Goal: Task Accomplishment & Management: Complete application form

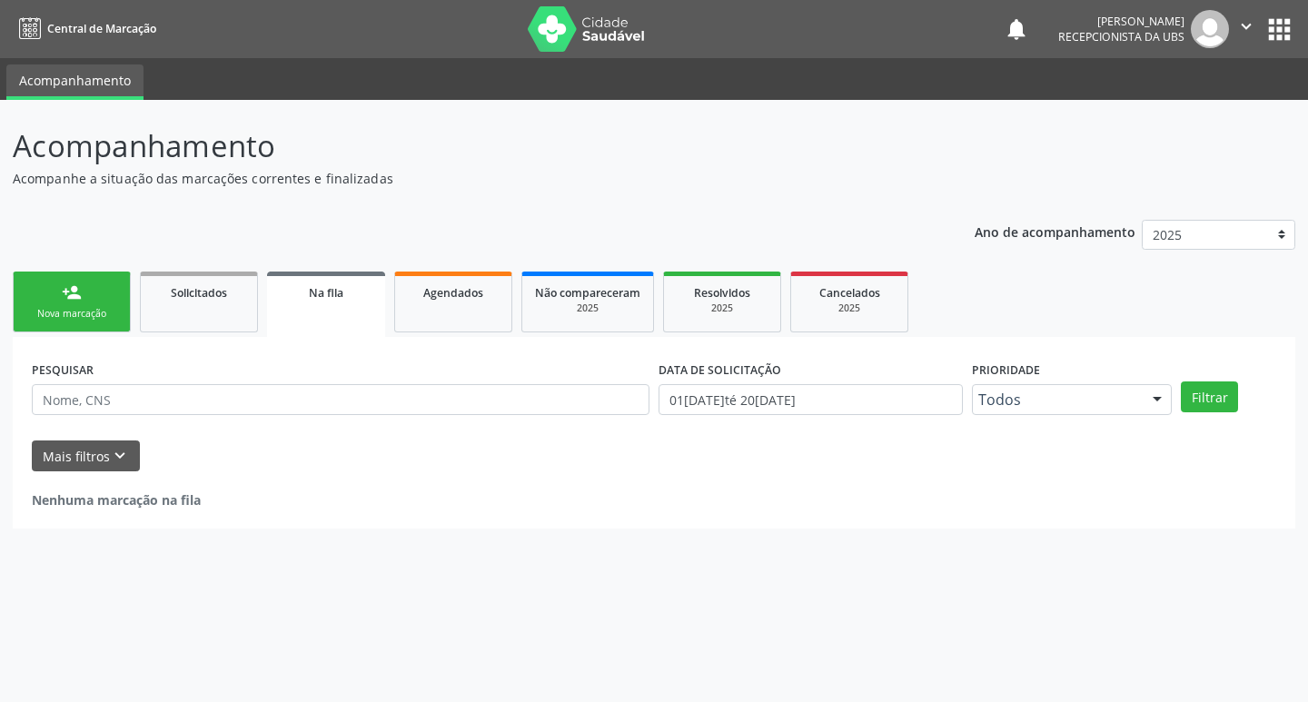
click at [1203, 700] on div "Acompanhamento Acompanhe a situação das marcações correntes e finalizadas Relat…" at bounding box center [654, 401] width 1308 height 602
click at [673, 636] on div "Acompanhamento Acompanhe a situação das marcações correntes e finalizadas Relat…" at bounding box center [654, 401] width 1308 height 602
click at [25, 298] on link "person_add Nova marcação" at bounding box center [72, 302] width 118 height 61
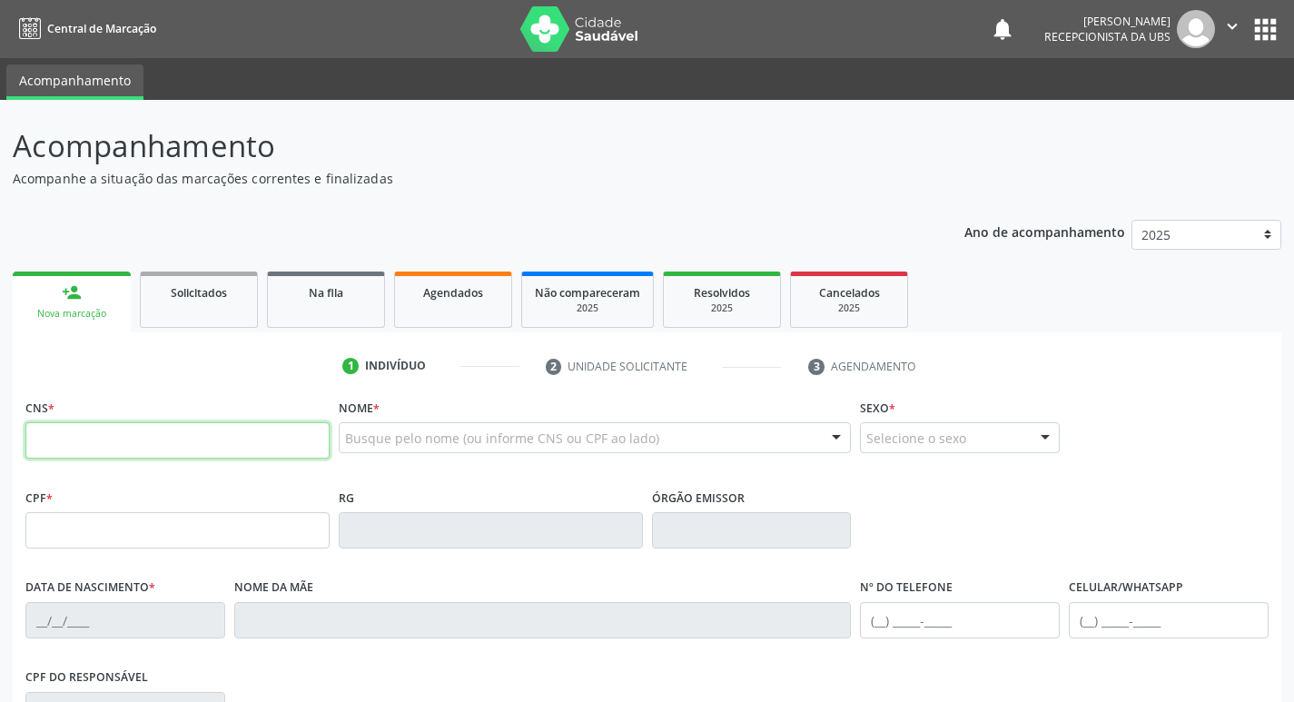
click at [126, 441] on input "text" at bounding box center [177, 440] width 304 height 36
type input "898 0064 1130 6186"
type input "006.762.584-33"
type input "07[DATE]"
type input "[PERSON_NAME]"
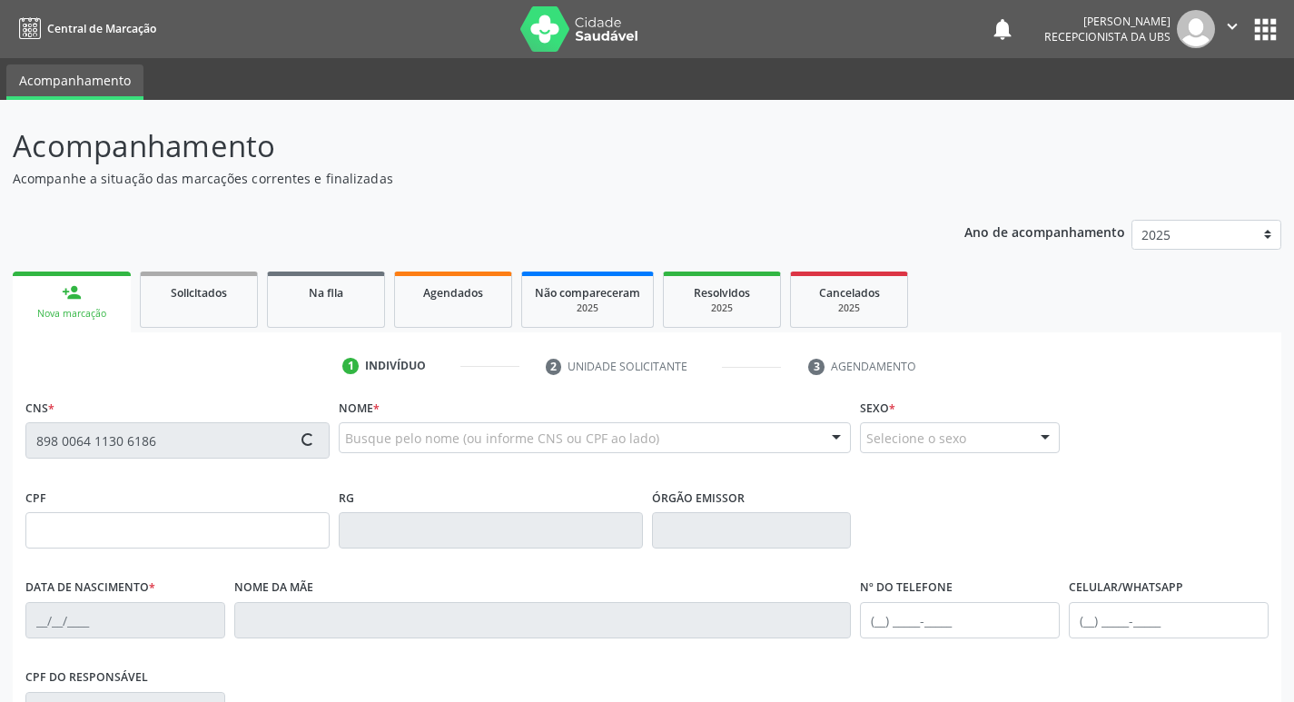
type input "[PHONE_NUMBER]"
type input "870"
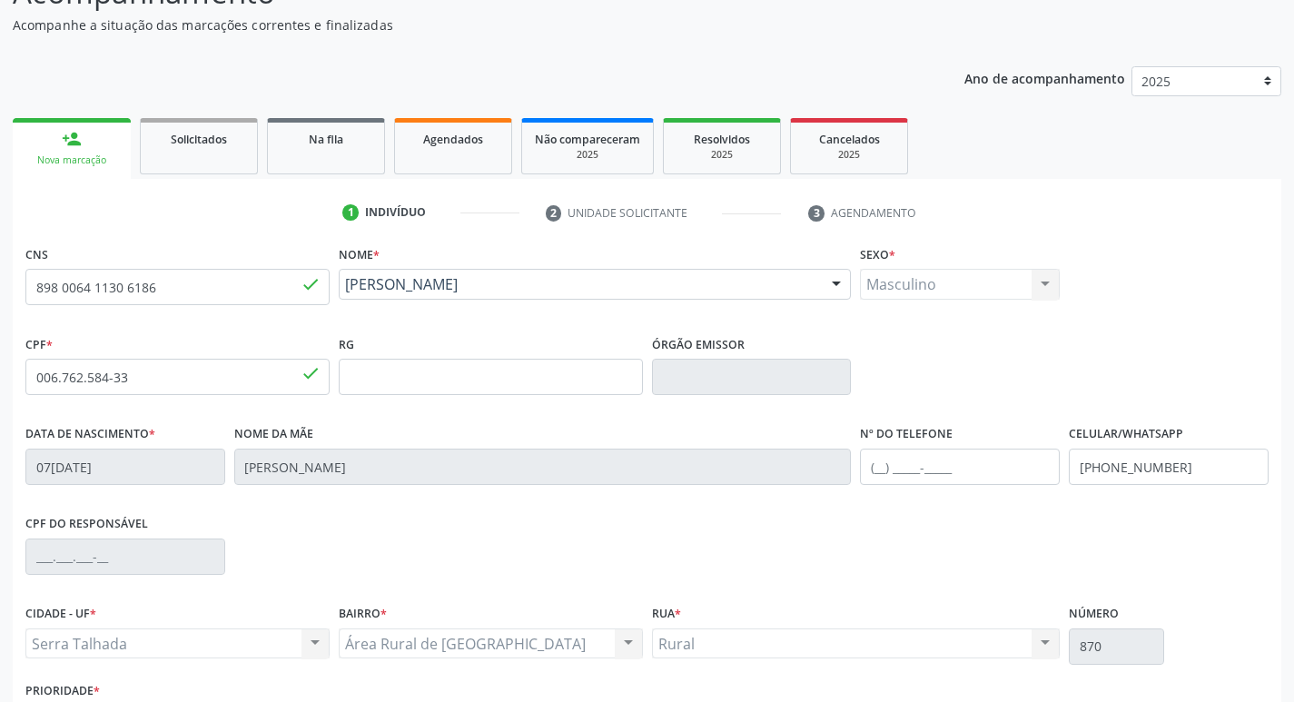
scroll to position [282, 0]
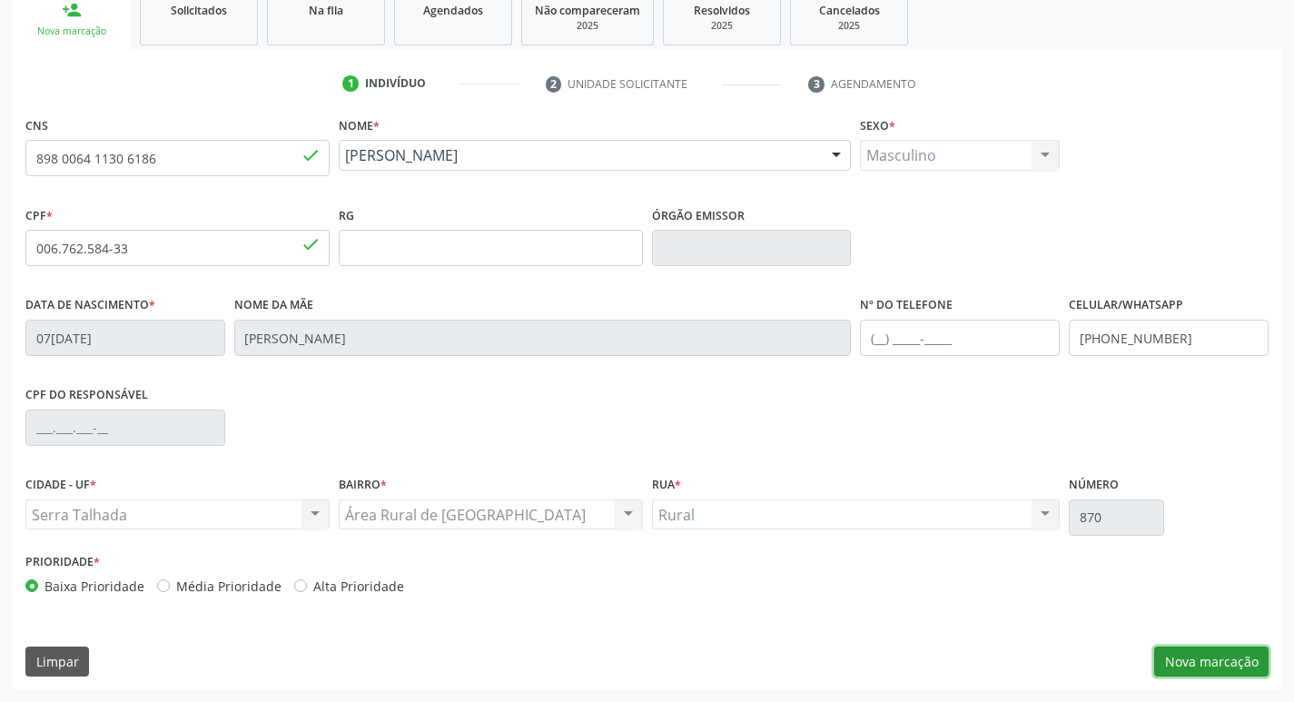
click at [1200, 657] on button "Nova marcação" at bounding box center [1211, 662] width 114 height 31
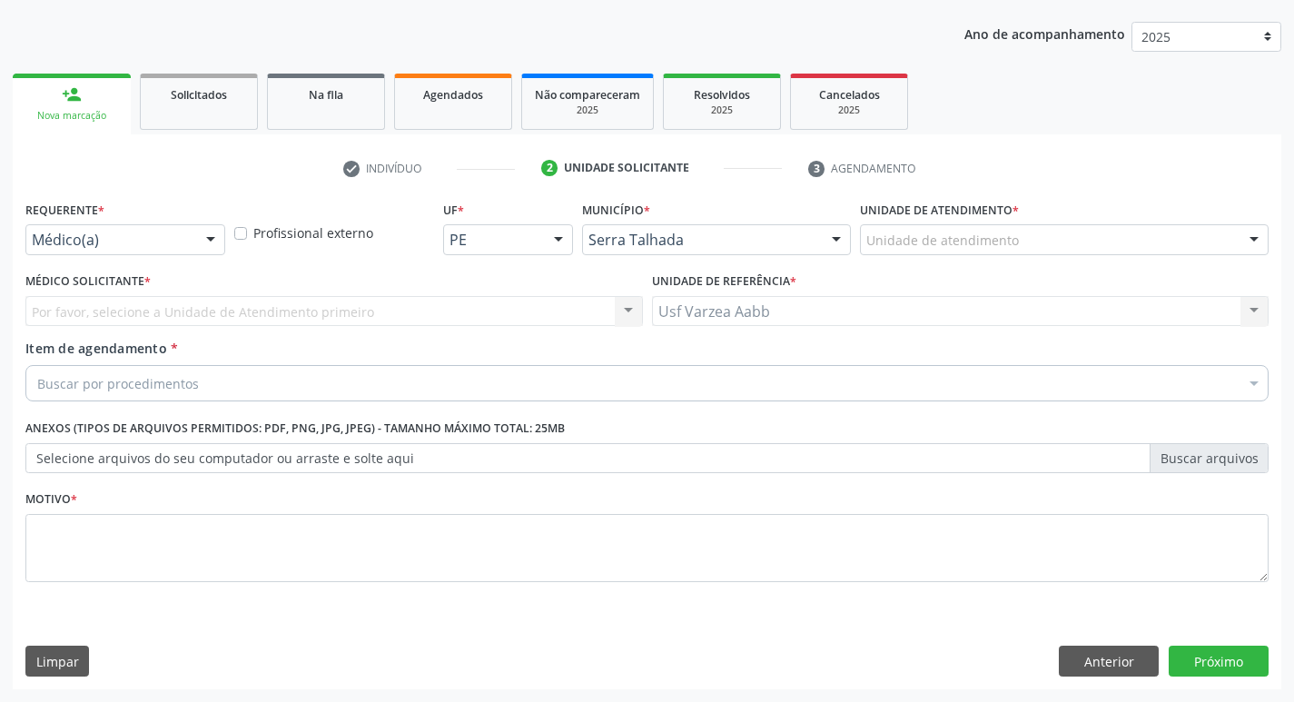
scroll to position [198, 0]
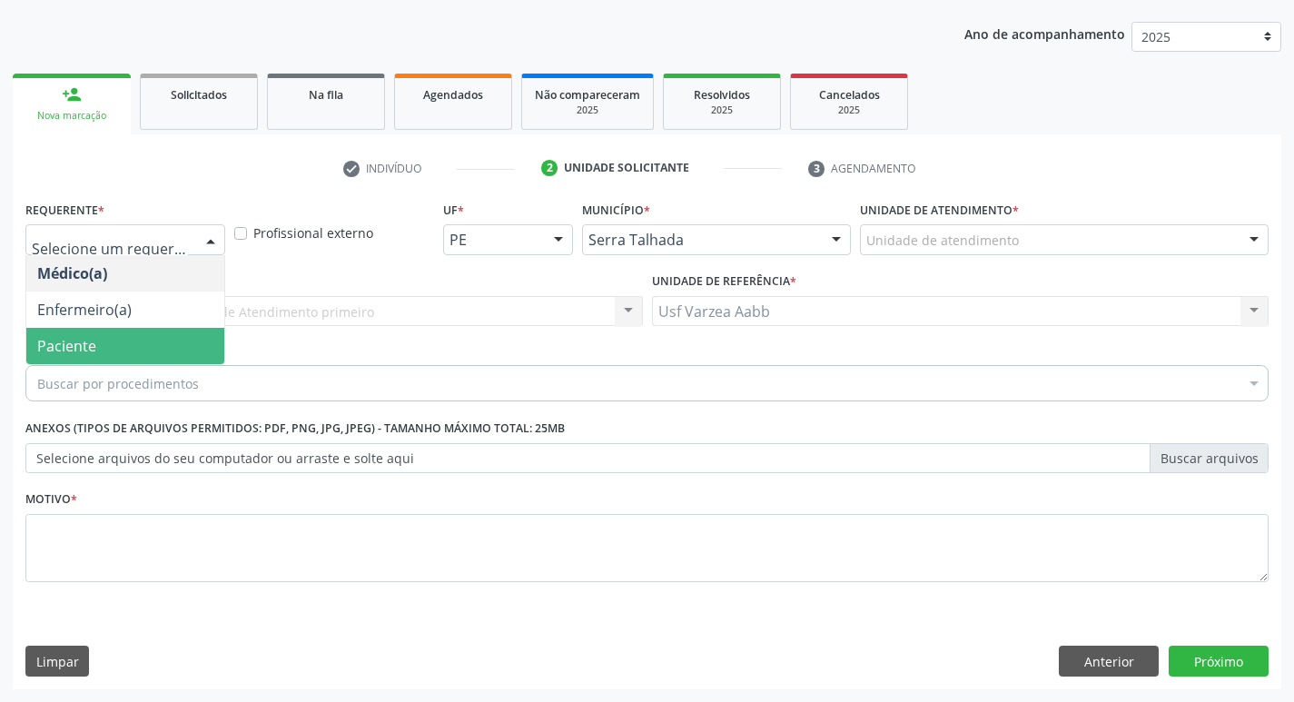
click at [97, 345] on span "Paciente" at bounding box center [125, 346] width 198 height 36
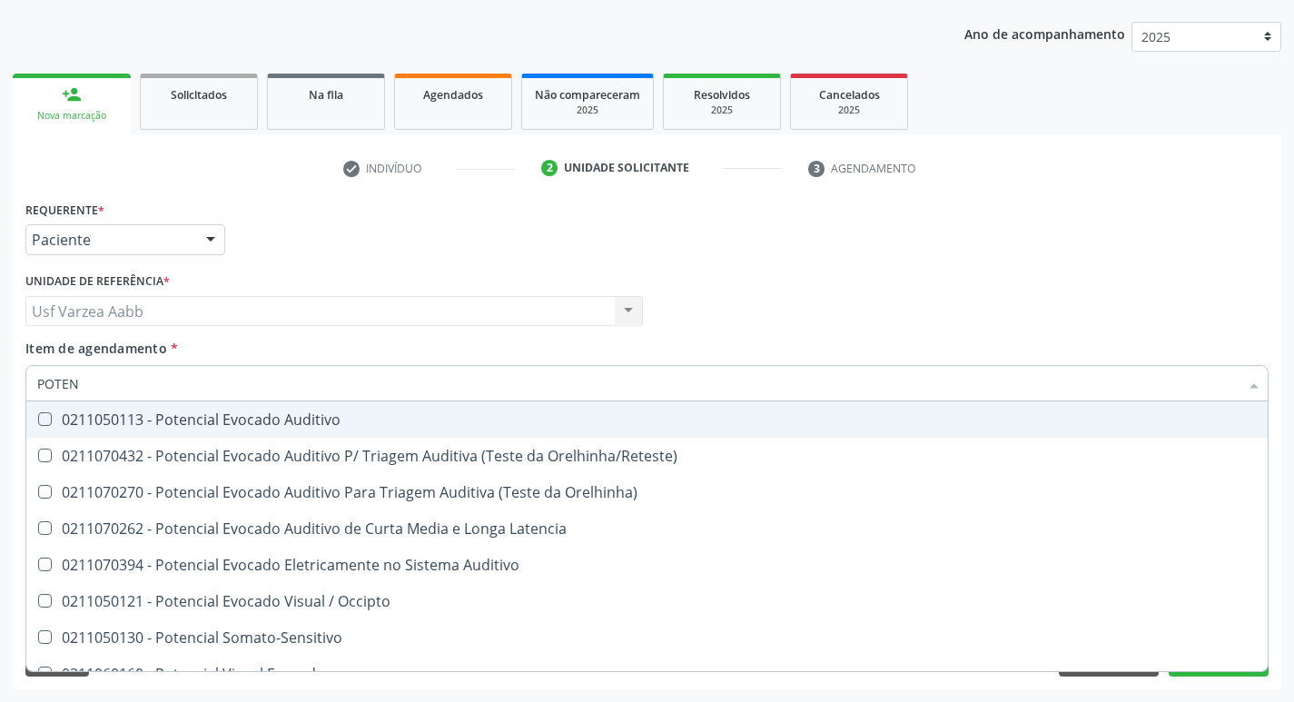
type input "POTENC"
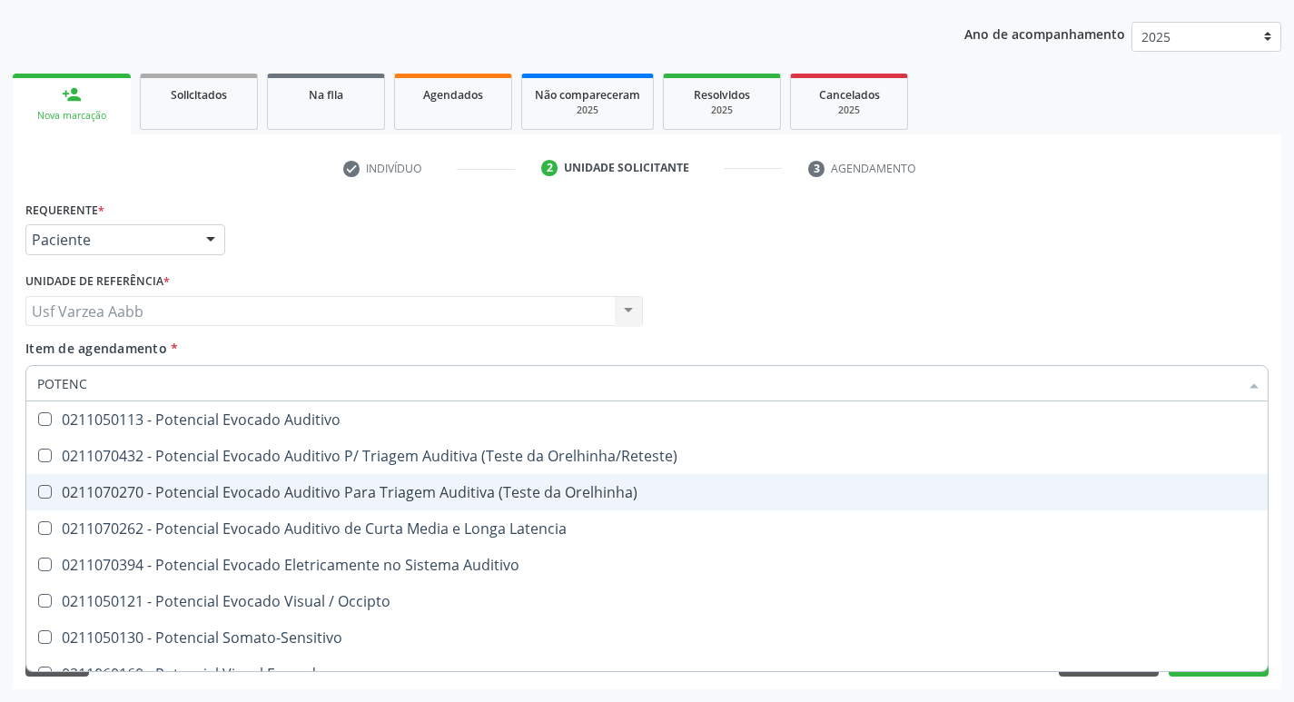
click at [380, 493] on div "0211070270 - Potencial Evocado Auditivo Para Triagem Auditiva (Teste da Orelhin…" at bounding box center [647, 492] width 1220 height 15
checkbox Orelhinha\) "true"
click at [480, 449] on div "0211070432 - Potencial Evocado Auditivo P/ Triagem Auditiva (Teste da Orelhinha…" at bounding box center [647, 456] width 1220 height 15
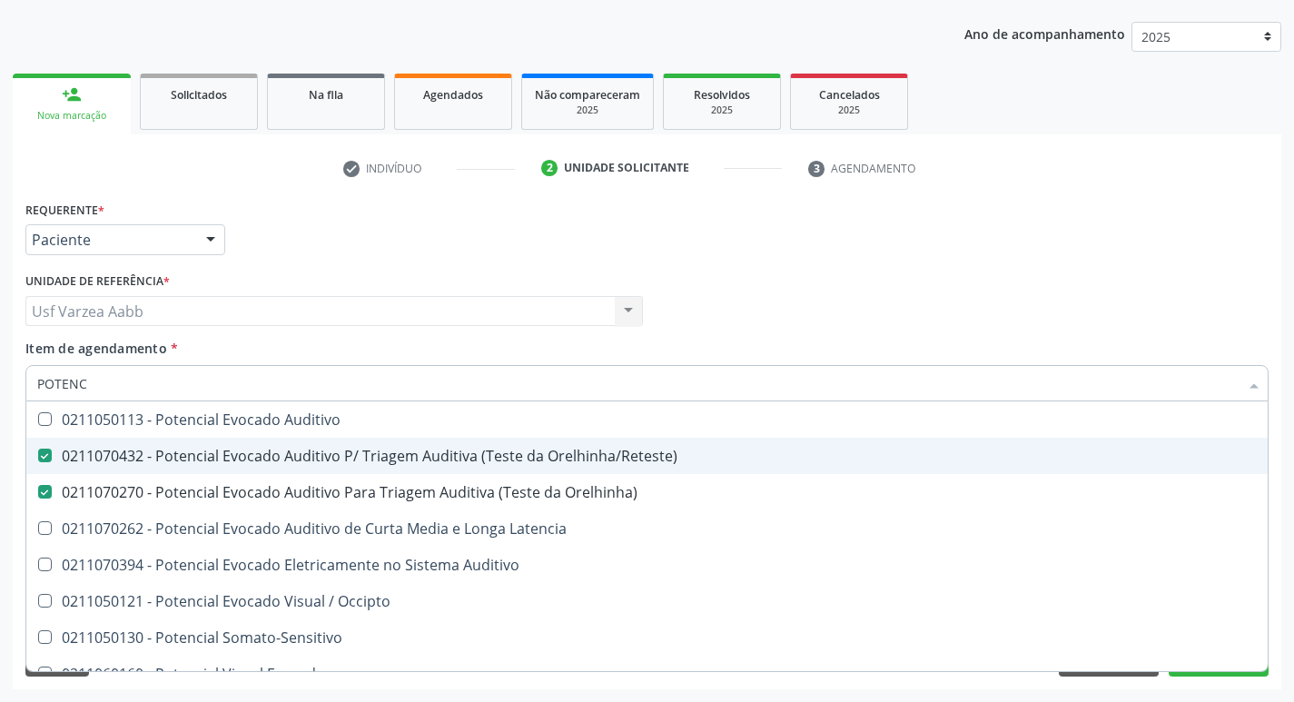
click at [480, 449] on div "0211070432 - Potencial Evocado Auditivo P/ Triagem Auditiva (Teste da Orelhinha…" at bounding box center [647, 456] width 1220 height 15
checkbox Orelhinha\/Reteste\) "false"
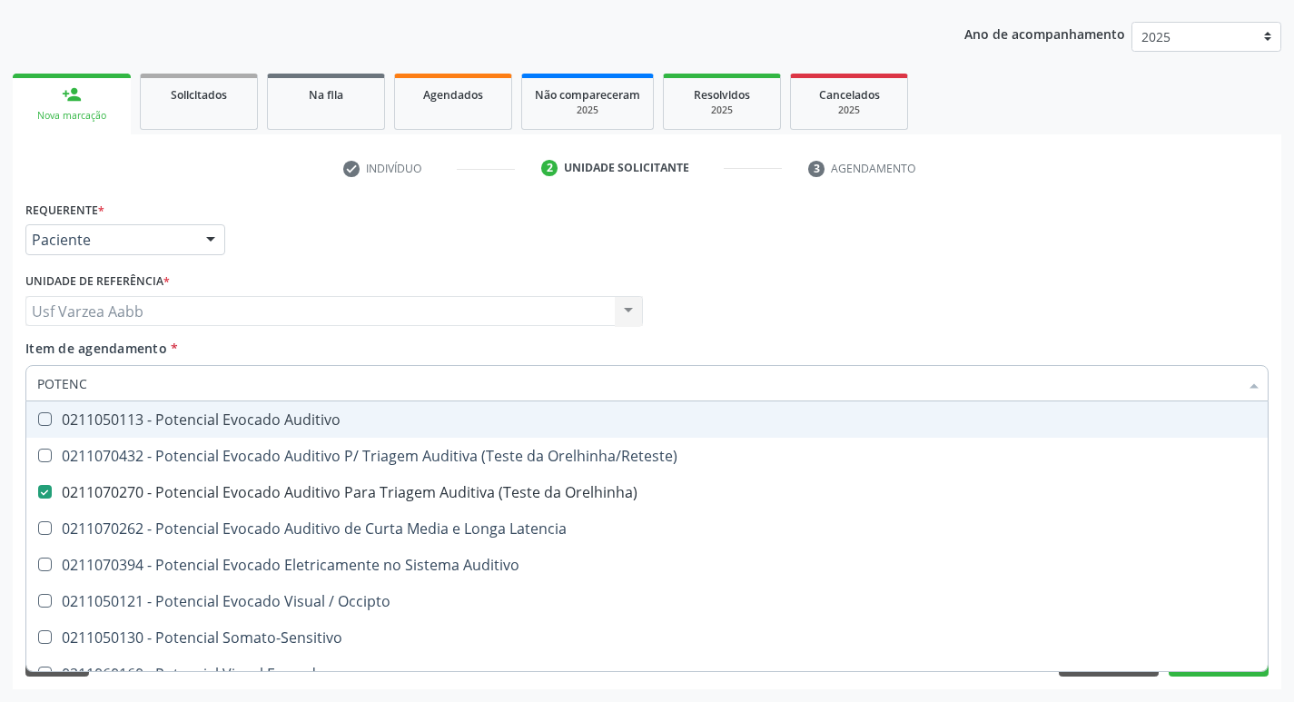
type input "POTENC"
click at [1039, 256] on div "Requerente * Paciente Médico(a) Enfermeiro(a) Paciente Nenhum resultado encontr…" at bounding box center [647, 231] width 1252 height 71
checkbox Orelhinha\/Reteste\) "true"
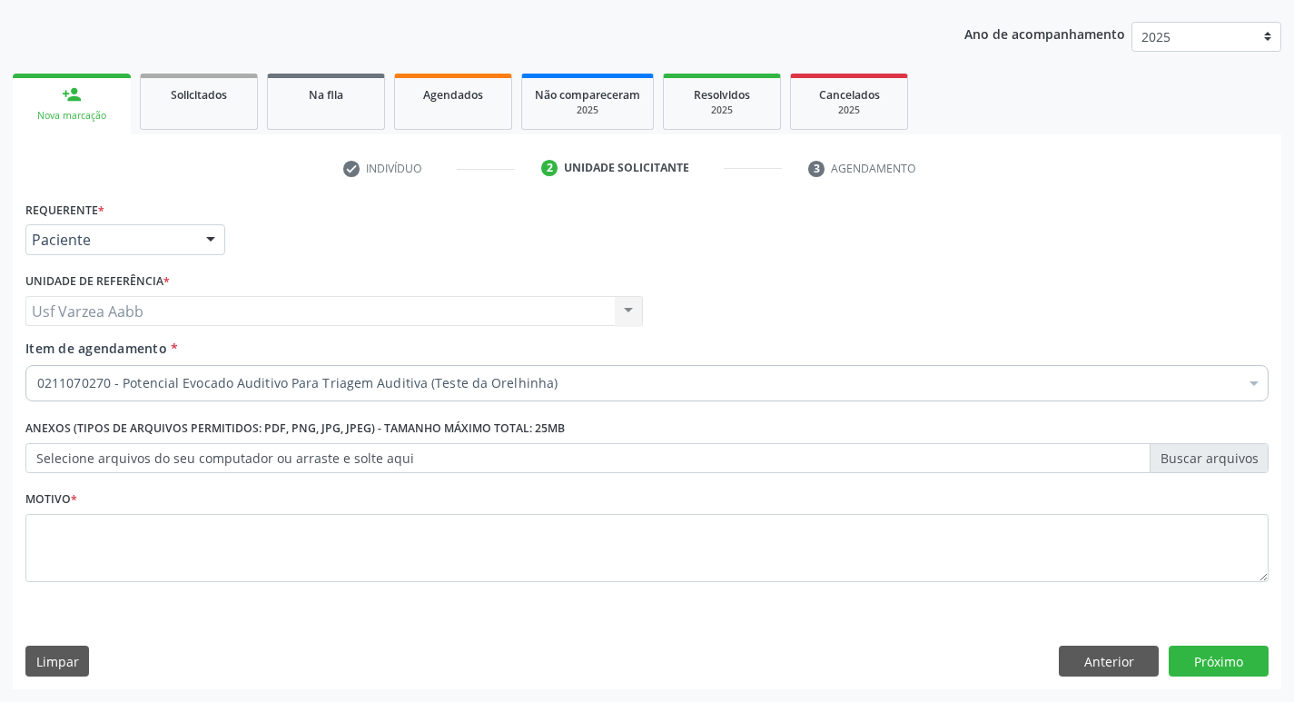
scroll to position [0, 0]
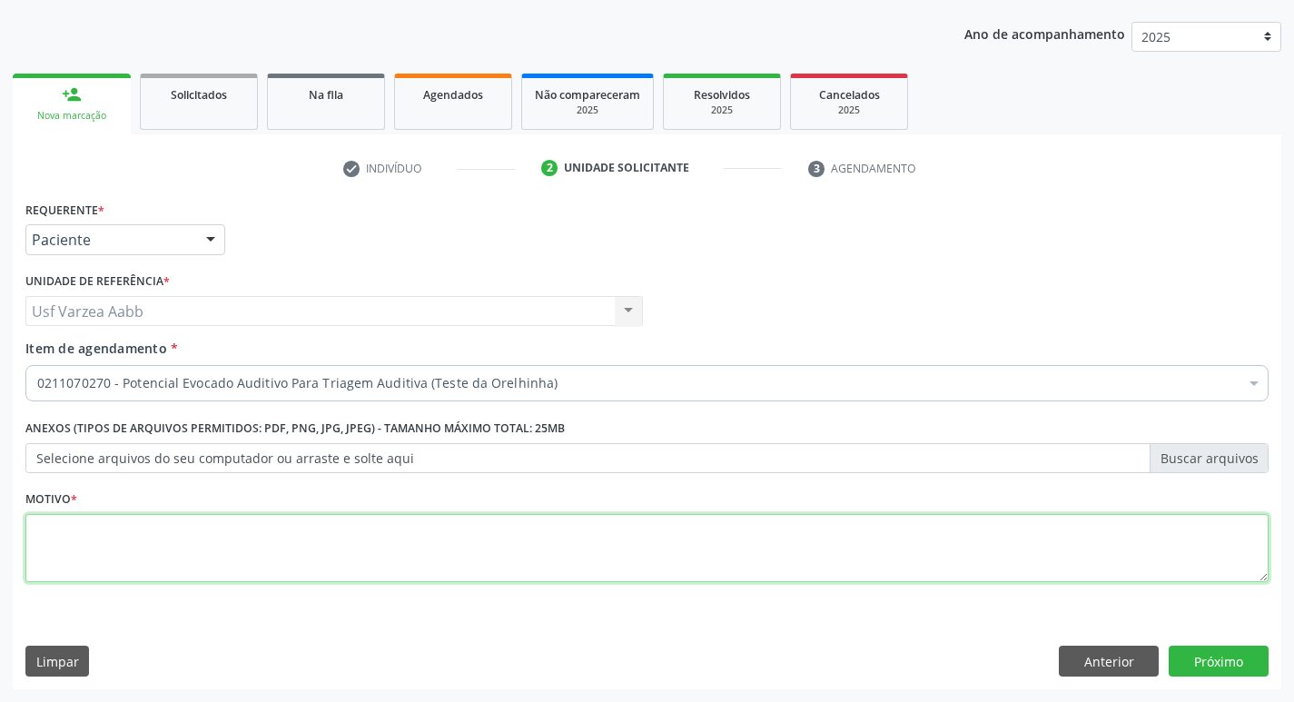
click at [319, 552] on textarea at bounding box center [646, 548] width 1243 height 69
type textarea "Z"
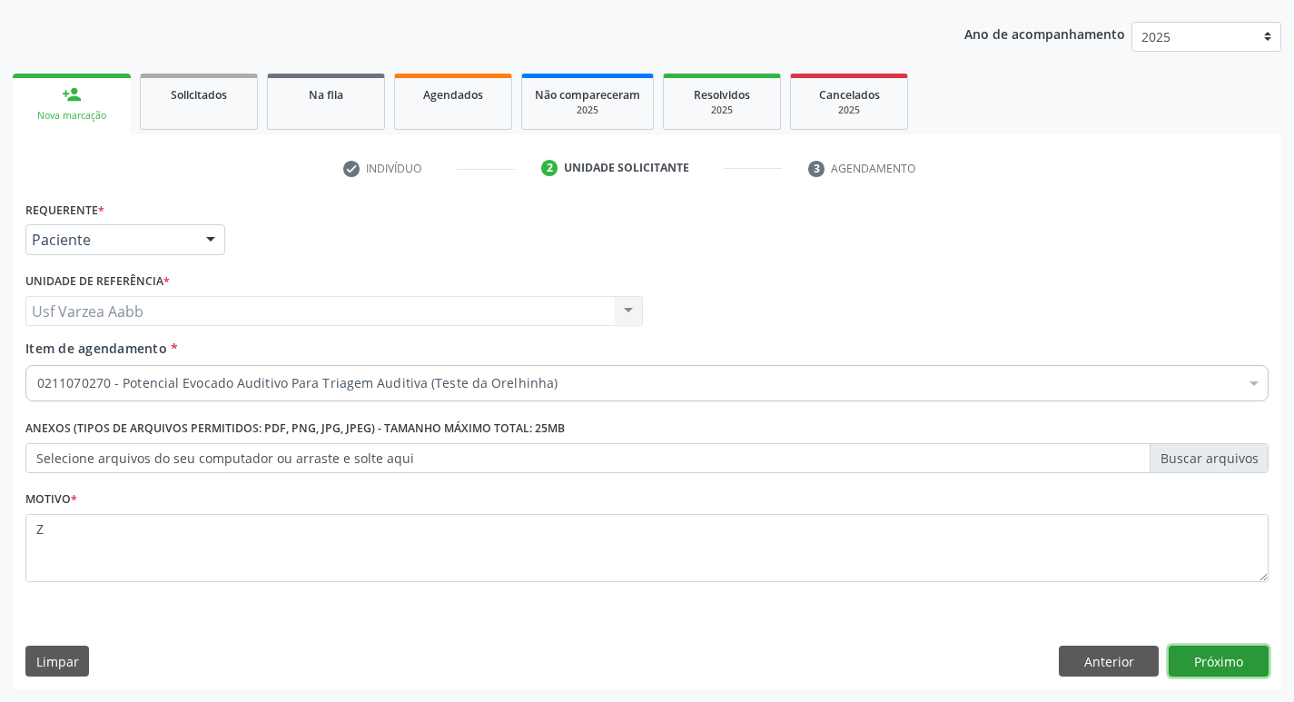
click at [1245, 665] on button "Próximo" at bounding box center [1219, 661] width 100 height 31
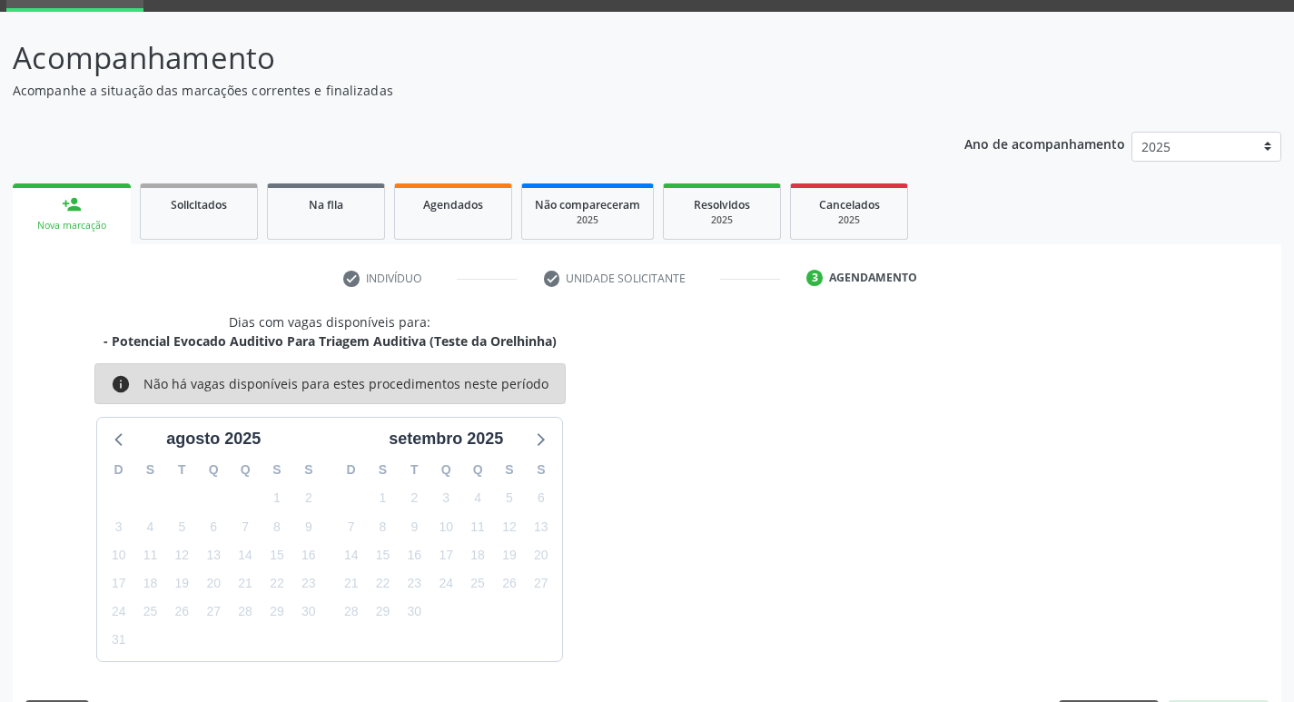
scroll to position [142, 0]
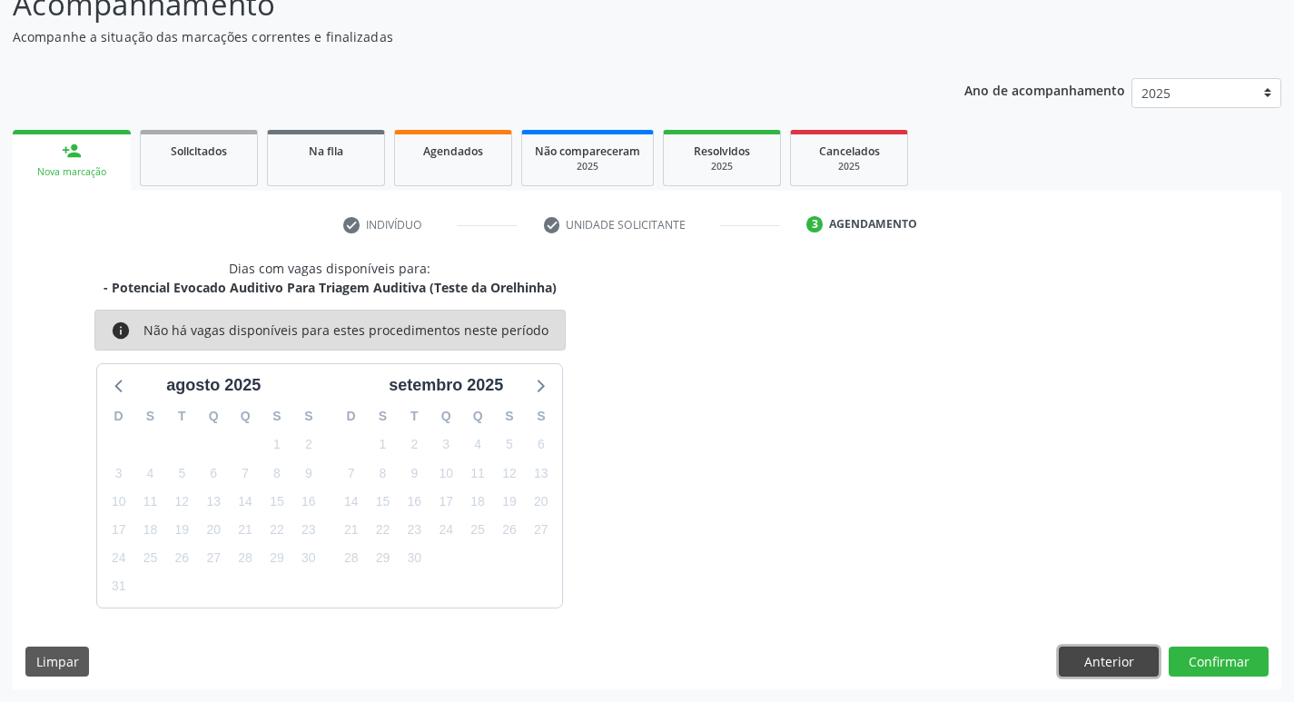
click at [1126, 656] on button "Anterior" at bounding box center [1109, 662] width 100 height 31
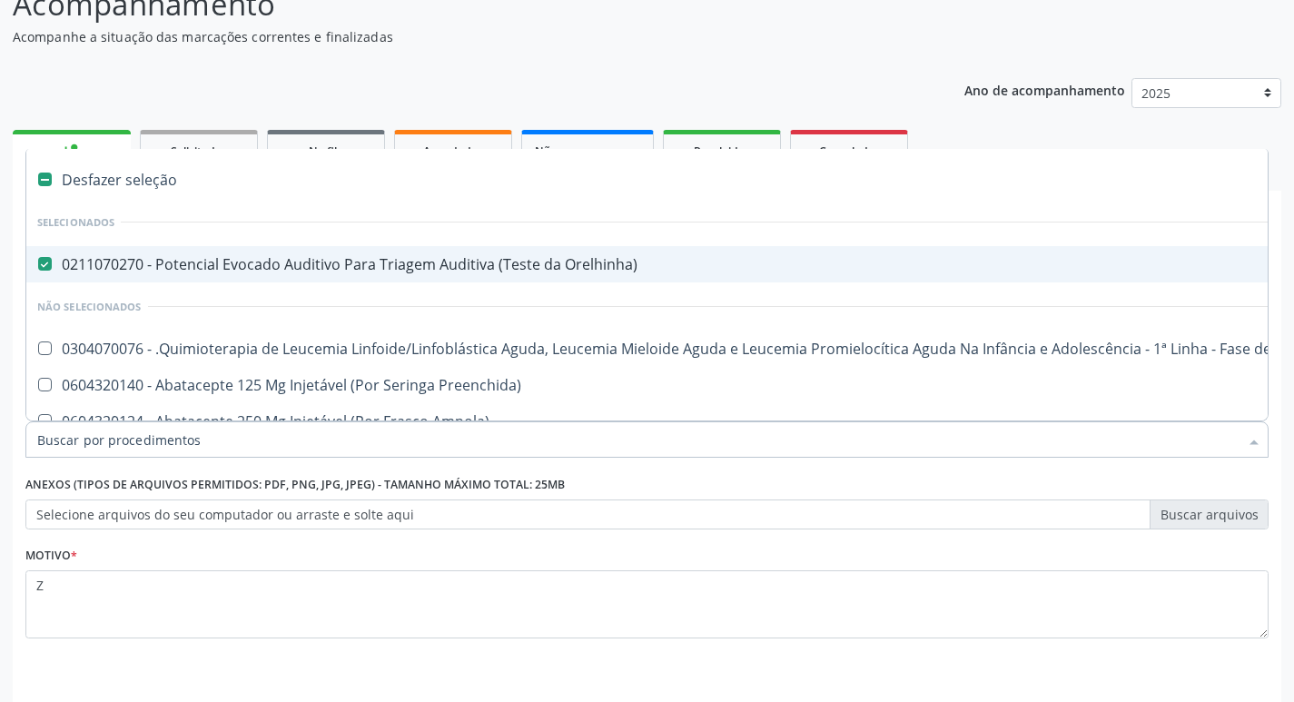
click at [351, 264] on div "0211070270 - Potencial Evocado Auditivo Para Triagem Auditiva (Teste da Orelhin…" at bounding box center [744, 264] width 1414 height 15
checkbox Orelhinha\) "false"
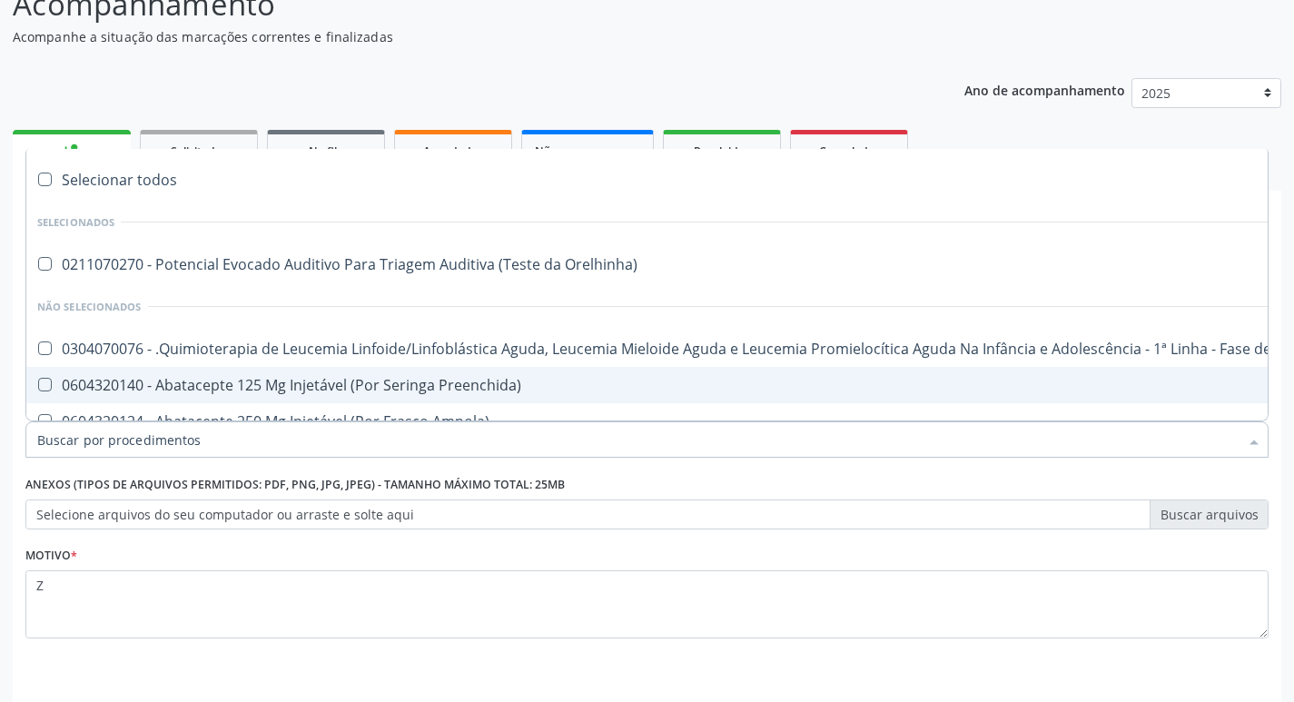
click at [367, 437] on input "Item de agendamento *" at bounding box center [637, 439] width 1201 height 36
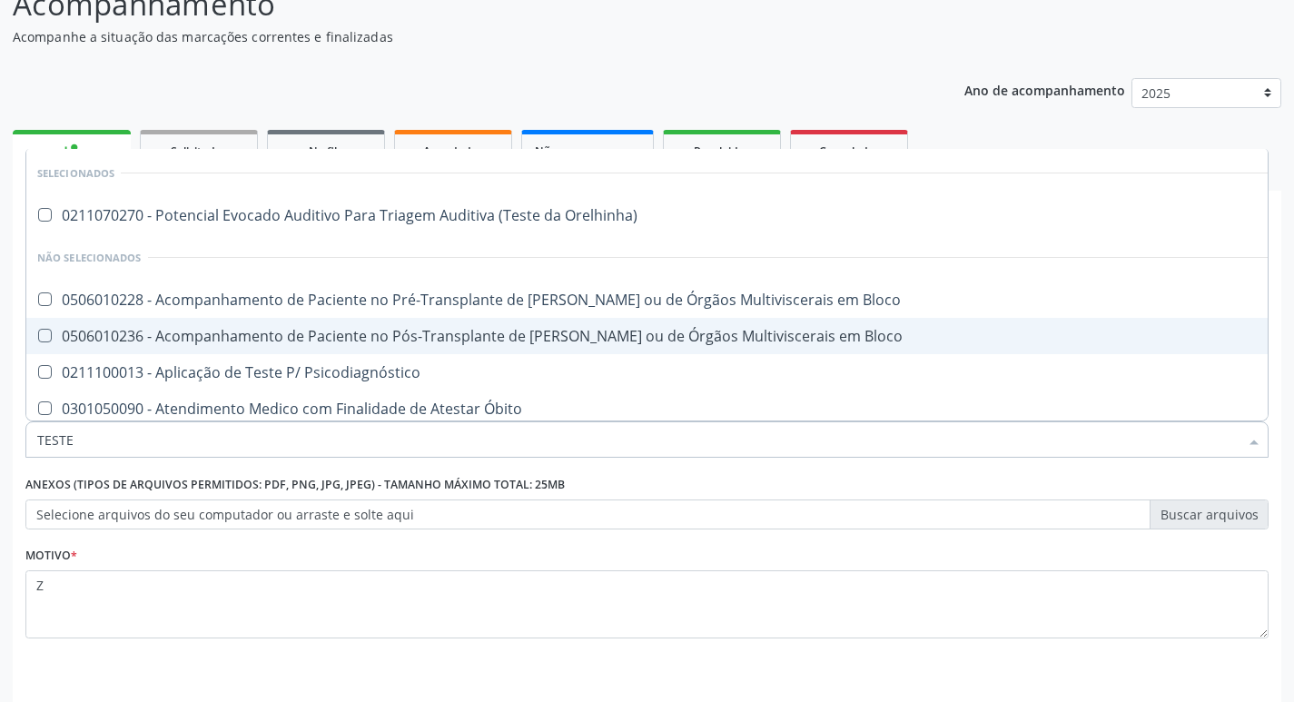
scroll to position [0, 0]
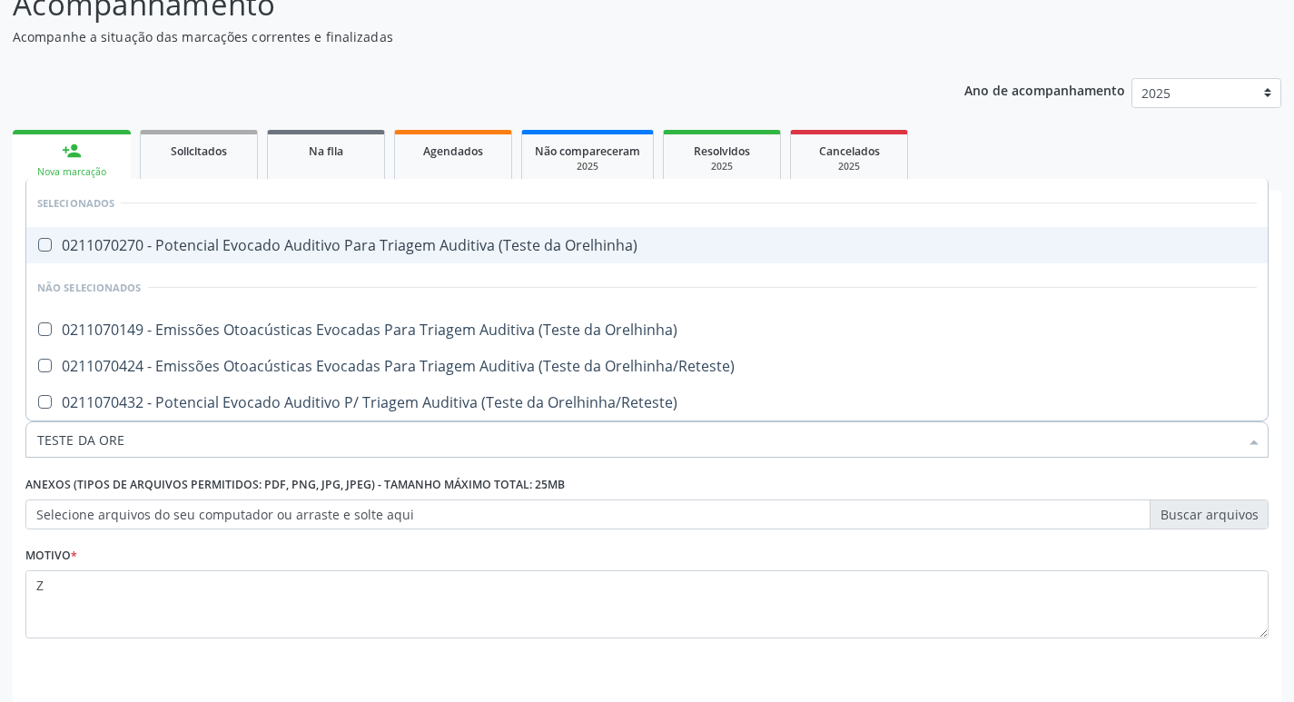
type input "TESTE DA OREL"
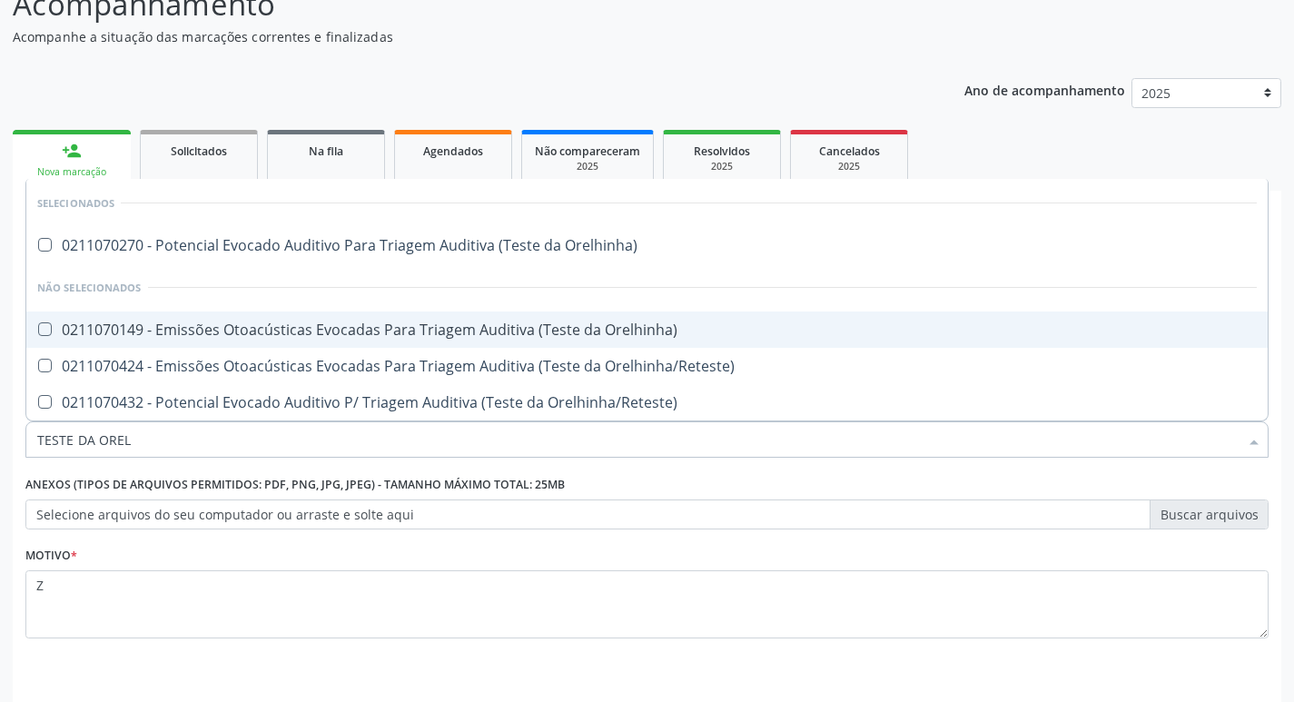
click at [628, 335] on div "0211070149 - Emissões Otoacústicas Evocadas Para Triagem Auditiva (Teste da Ore…" at bounding box center [647, 329] width 1220 height 15
checkbox Orelhinha\) "true"
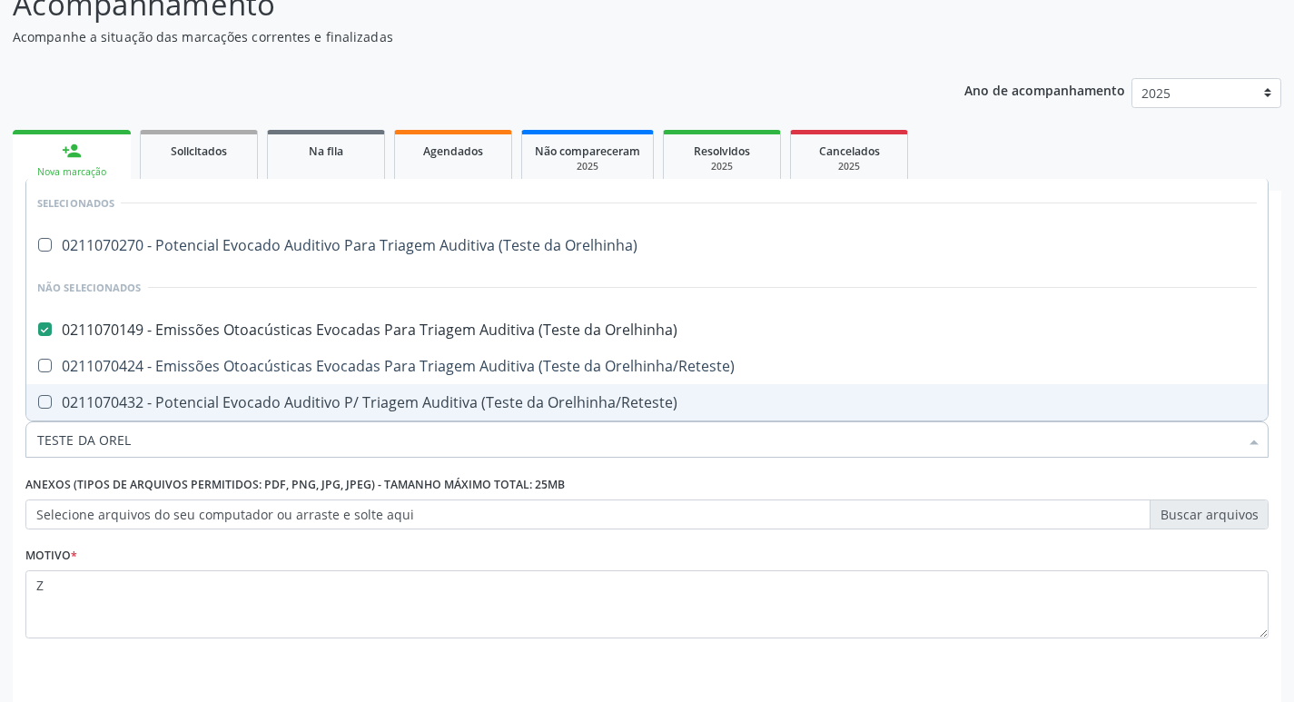
click at [1290, 638] on div "Acompanhamento Acompanhe a situação das marcações correntes e finalizadas Relat…" at bounding box center [647, 358] width 1294 height 800
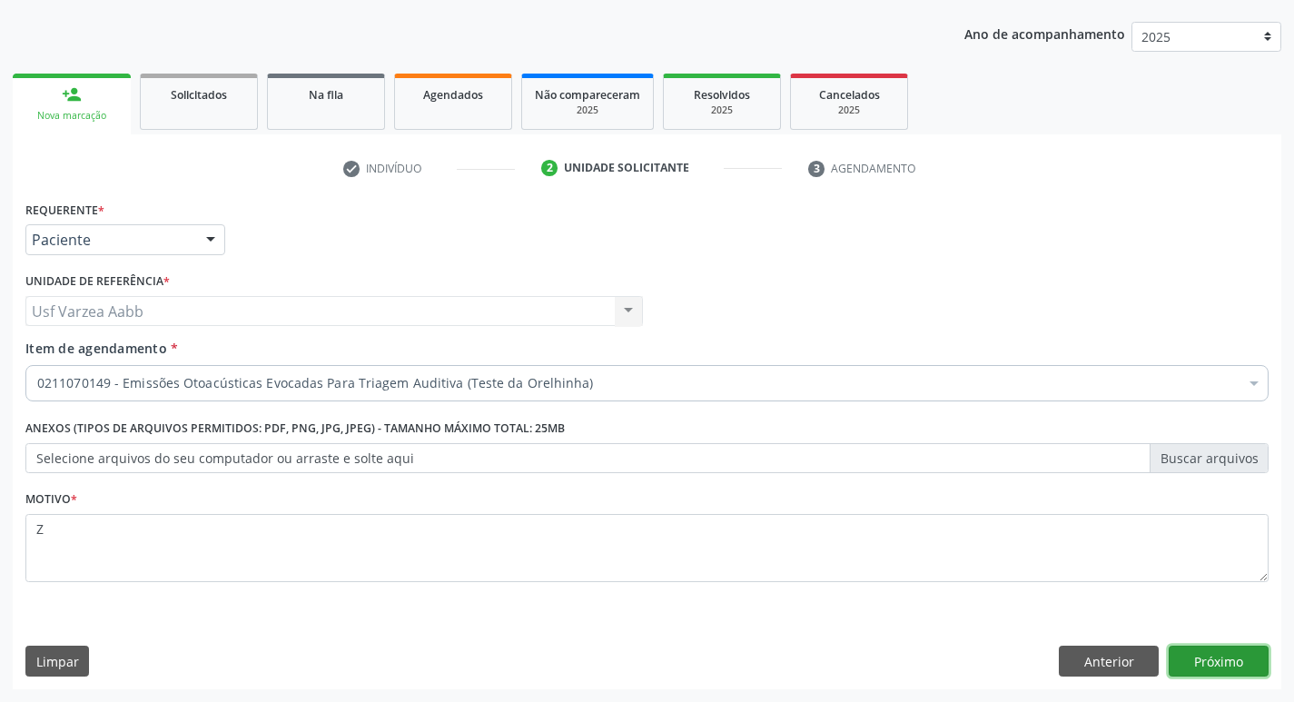
click at [1238, 653] on button "Próximo" at bounding box center [1219, 661] width 100 height 31
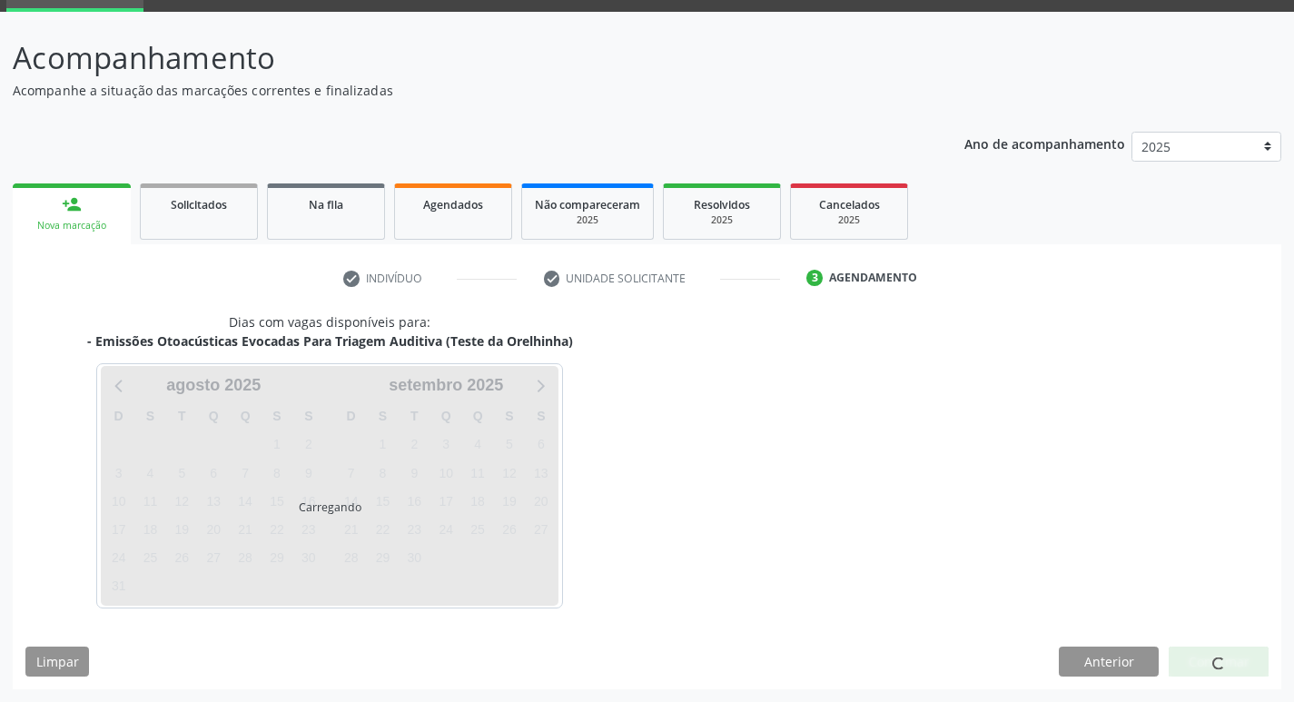
scroll to position [142, 0]
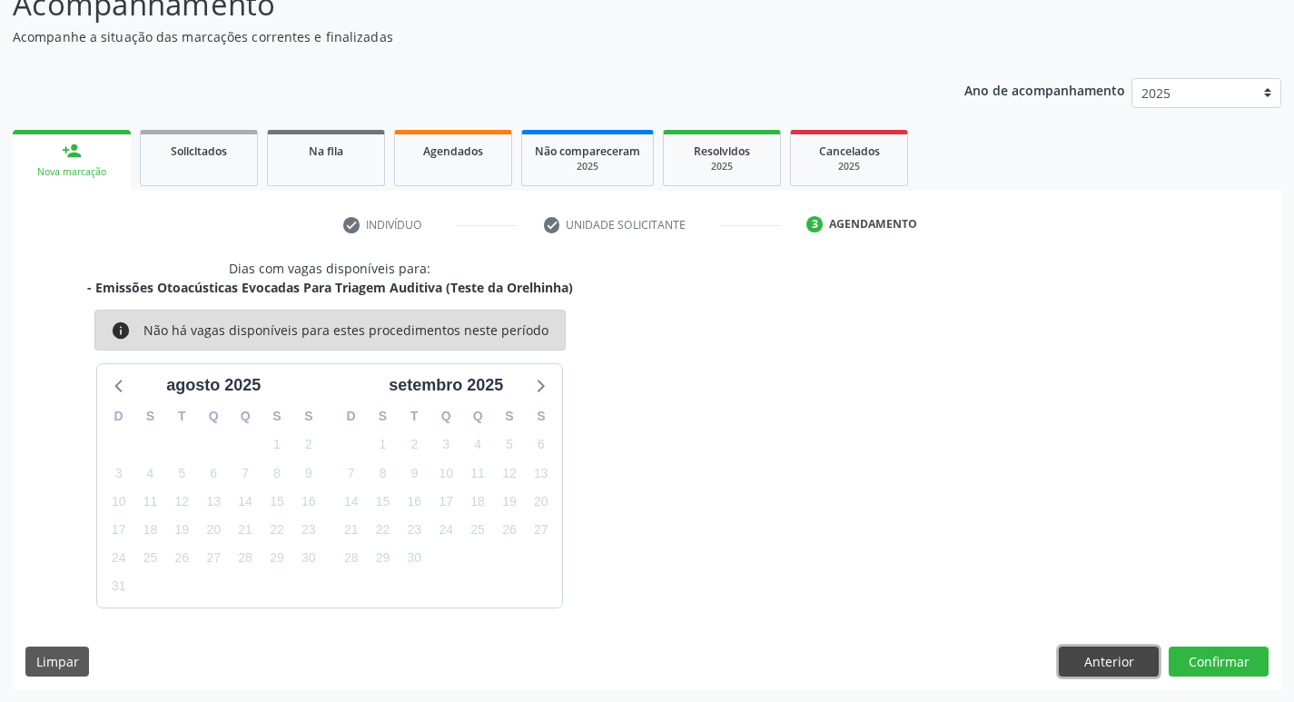
click at [1101, 664] on button "Anterior" at bounding box center [1109, 662] width 100 height 31
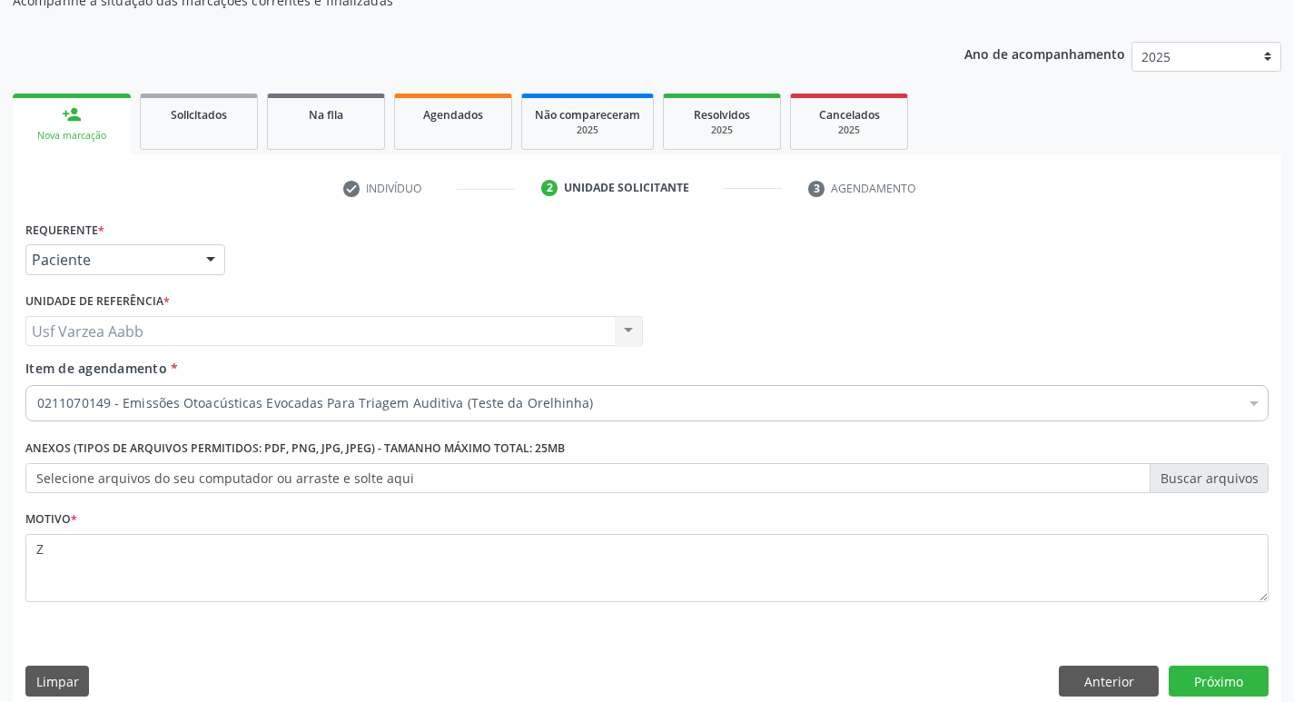
scroll to position [198, 0]
